Goal: Transaction & Acquisition: Purchase product/service

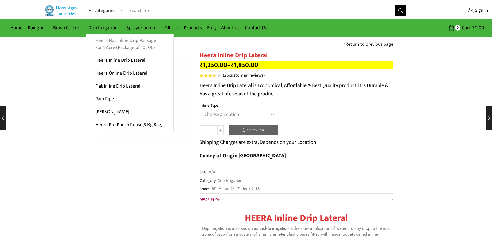
click at [110, 44] on link "Heera Flat Inline Drip Package For 1 Acre (Package of 10500)" at bounding box center [129, 44] width 87 height 20
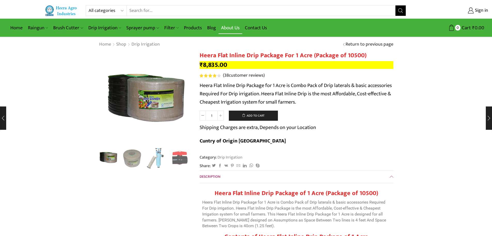
click at [229, 27] on link "About Us" at bounding box center [231, 28] width 24 height 12
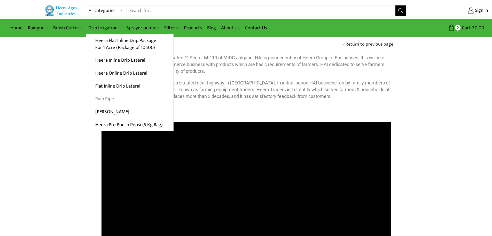
click at [107, 101] on link "Rain Pipe" at bounding box center [129, 98] width 87 height 13
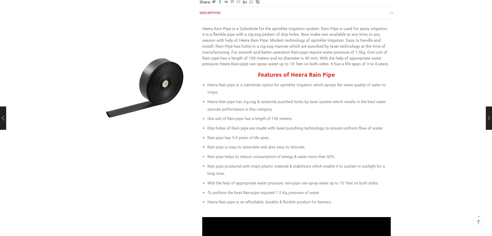
scroll to position [181, 0]
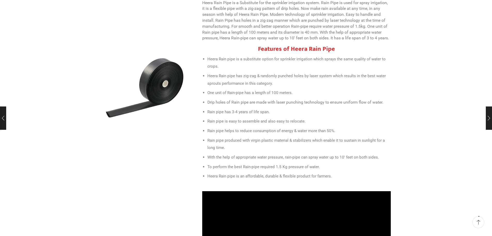
click at [255, 45] on h2 "Features of Heera Rain Pipe" at bounding box center [296, 48] width 189 height 7
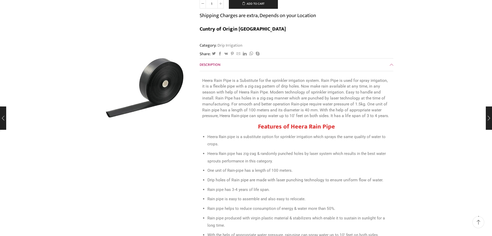
scroll to position [0, 0]
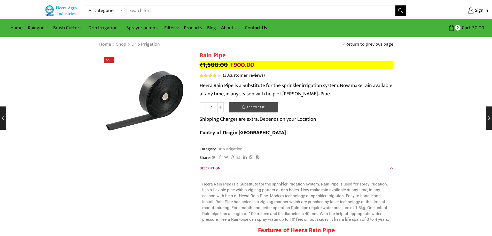
click at [255, 106] on button "Add to cart" at bounding box center [253, 107] width 49 height 10
click at [222, 107] on span at bounding box center [221, 107] width 6 height 10
click at [221, 107] on icon at bounding box center [220, 107] width 3 height 3
click at [222, 107] on icon at bounding box center [220, 107] width 3 height 3
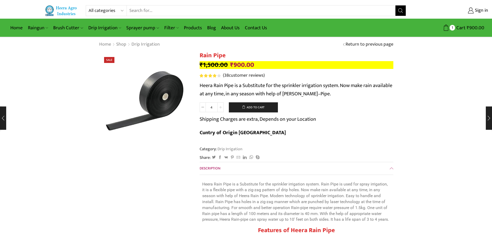
type input "5"
click at [250, 106] on button "Add to cart" at bounding box center [253, 107] width 49 height 10
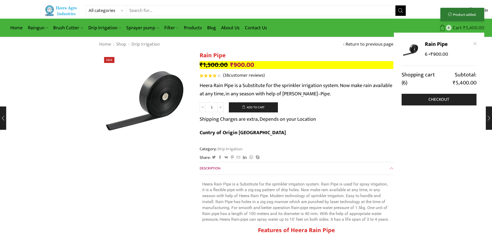
click at [459, 27] on span "Cart" at bounding box center [457, 27] width 10 height 7
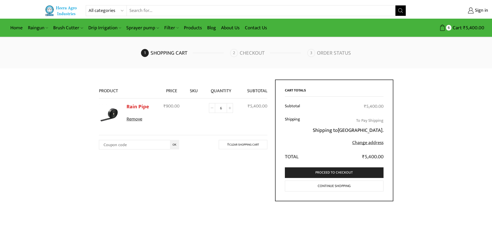
click at [213, 108] on icon at bounding box center [212, 108] width 3 height 3
type input "5"
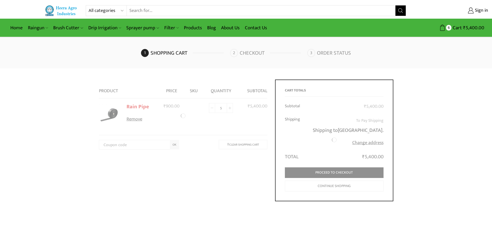
click at [212, 108] on form "Product Price SKU Quantity Subtotal Rain Pipe Remove 6 x ₹ 900.00 ₹" at bounding box center [183, 115] width 169 height 72
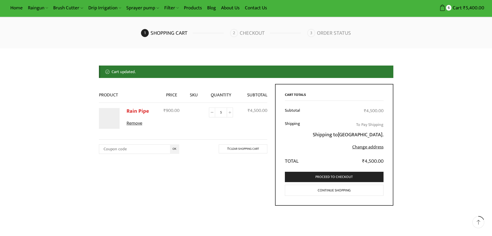
scroll to position [41, 0]
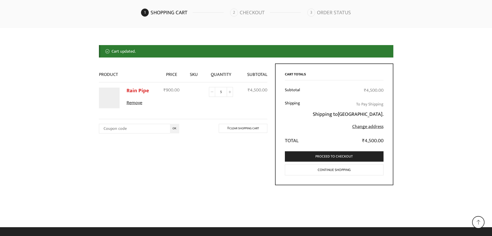
click at [212, 93] on icon at bounding box center [212, 91] width 3 height 3
type input "4"
click at [341, 156] on link "Proceed to checkout" at bounding box center [334, 156] width 99 height 11
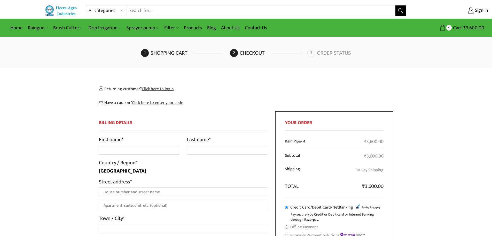
select select "MH"
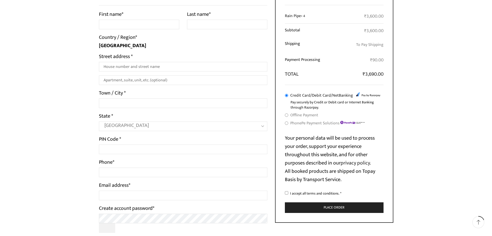
scroll to position [20, 0]
